Goal: Information Seeking & Learning: Learn about a topic

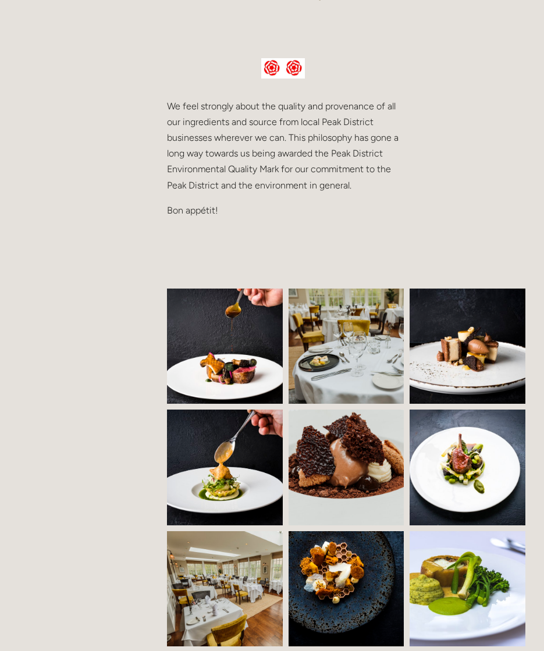
scroll to position [557, 0]
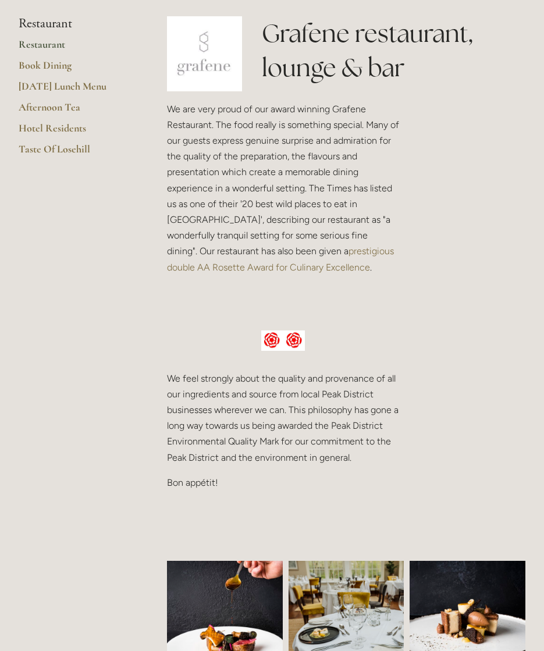
scroll to position [285, 0]
click at [365, 306] on h3 at bounding box center [283, 298] width 232 height 23
click at [58, 45] on link "Restaurant" at bounding box center [74, 47] width 111 height 21
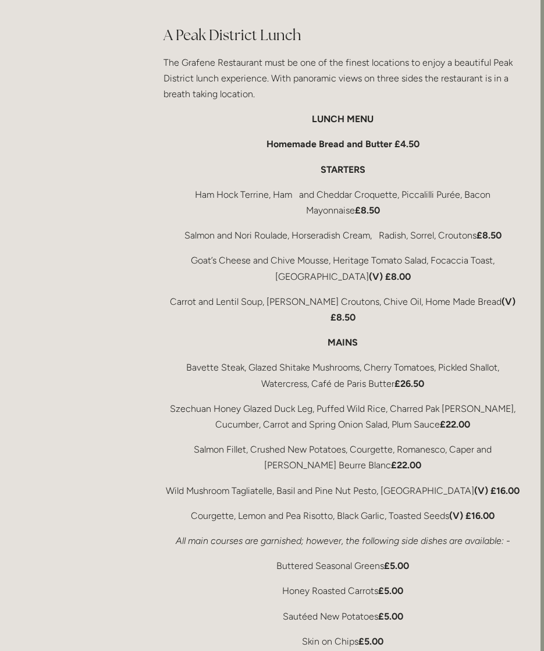
scroll to position [1854, 4]
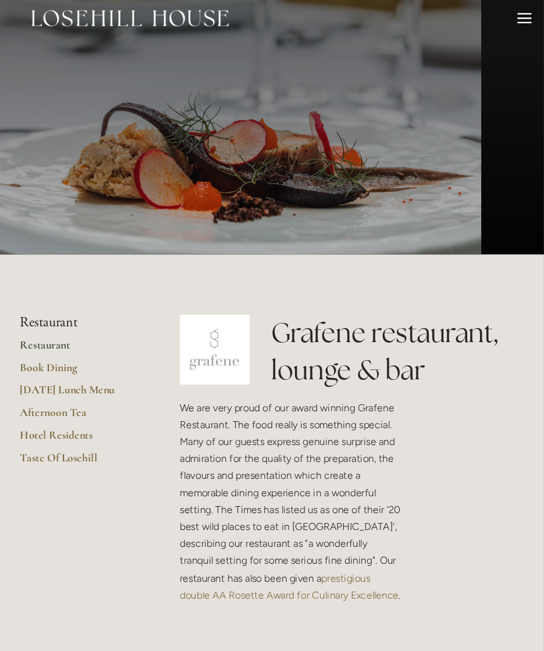
scroll to position [13, 0]
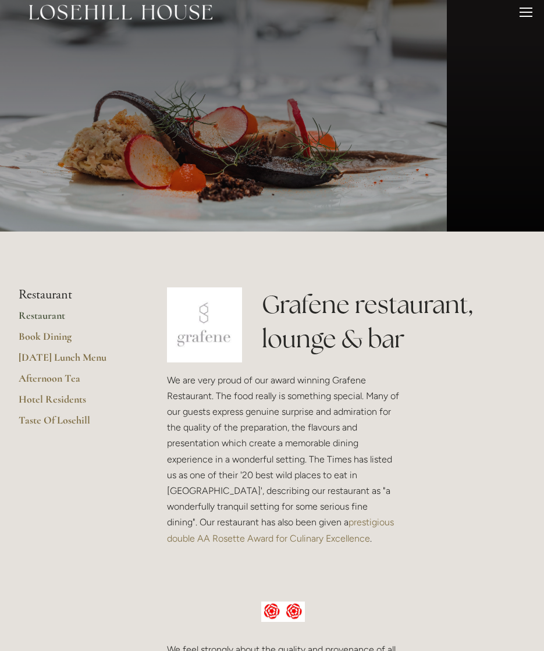
click at [55, 373] on link "Afternoon Tea" at bounding box center [74, 382] width 111 height 21
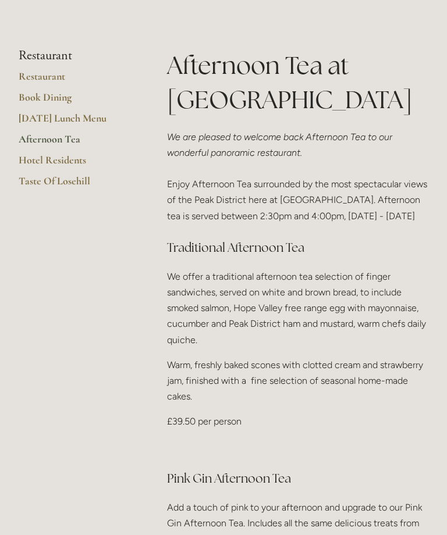
scroll to position [299, 0]
click at [410, 331] on p "We offer a traditional afternoon tea selection of finger sandwiches, served on …" at bounding box center [297, 308] width 261 height 79
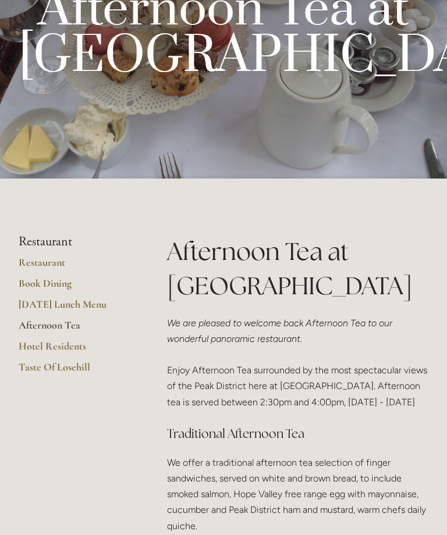
scroll to position [0, 0]
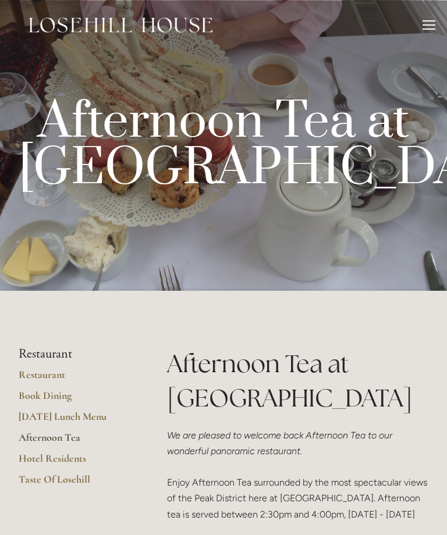
click at [71, 479] on link "Taste Of Losehill" at bounding box center [74, 483] width 111 height 21
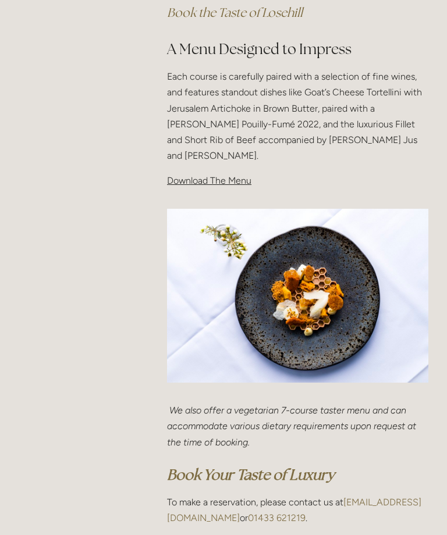
scroll to position [399, 0]
